Goal: Navigation & Orientation: Find specific page/section

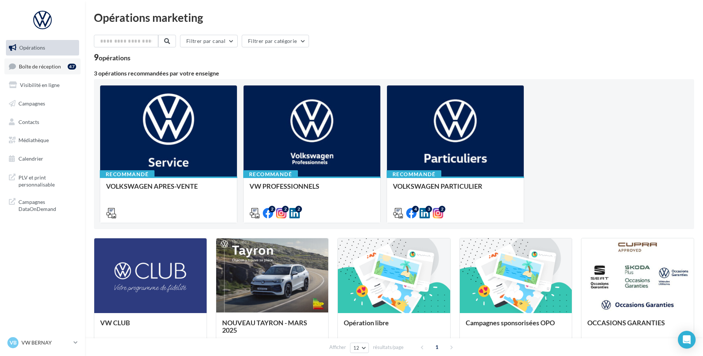
click at [22, 61] on link "Boîte de réception 47" at bounding box center [42, 66] width 76 height 16
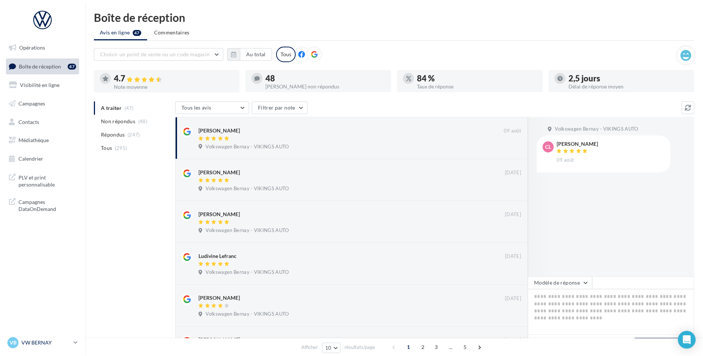
click at [36, 346] on p "VW BERNAY" at bounding box center [45, 342] width 49 height 7
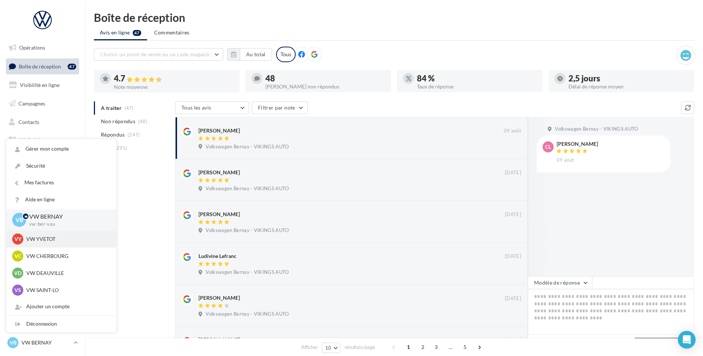
click at [45, 242] on p "VW YVETOT" at bounding box center [66, 238] width 81 height 7
